Goal: Navigation & Orientation: Find specific page/section

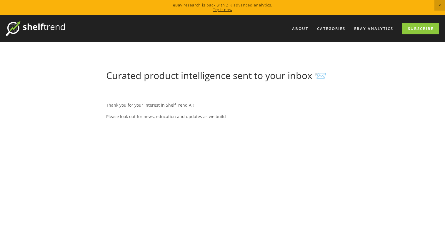
select select "[GEOGRAPHIC_DATA]"
click at [19, 25] on img at bounding box center [35, 28] width 59 height 15
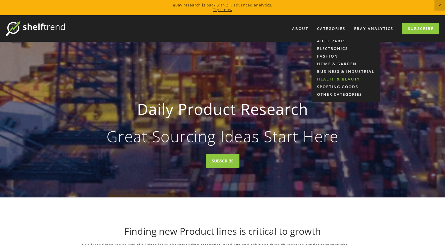
click at [326, 82] on link "Health & Beauty" at bounding box center [345, 79] width 69 height 8
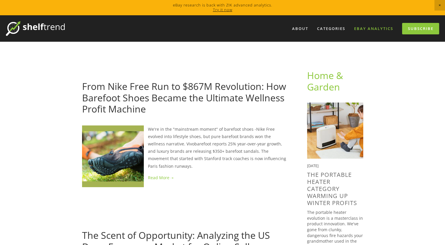
click at [372, 29] on link "eBay Analytics" at bounding box center [373, 29] width 47 height 10
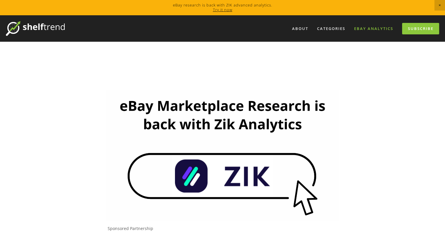
click at [210, 167] on img at bounding box center [222, 155] width 233 height 131
